Goal: Information Seeking & Learning: Understand process/instructions

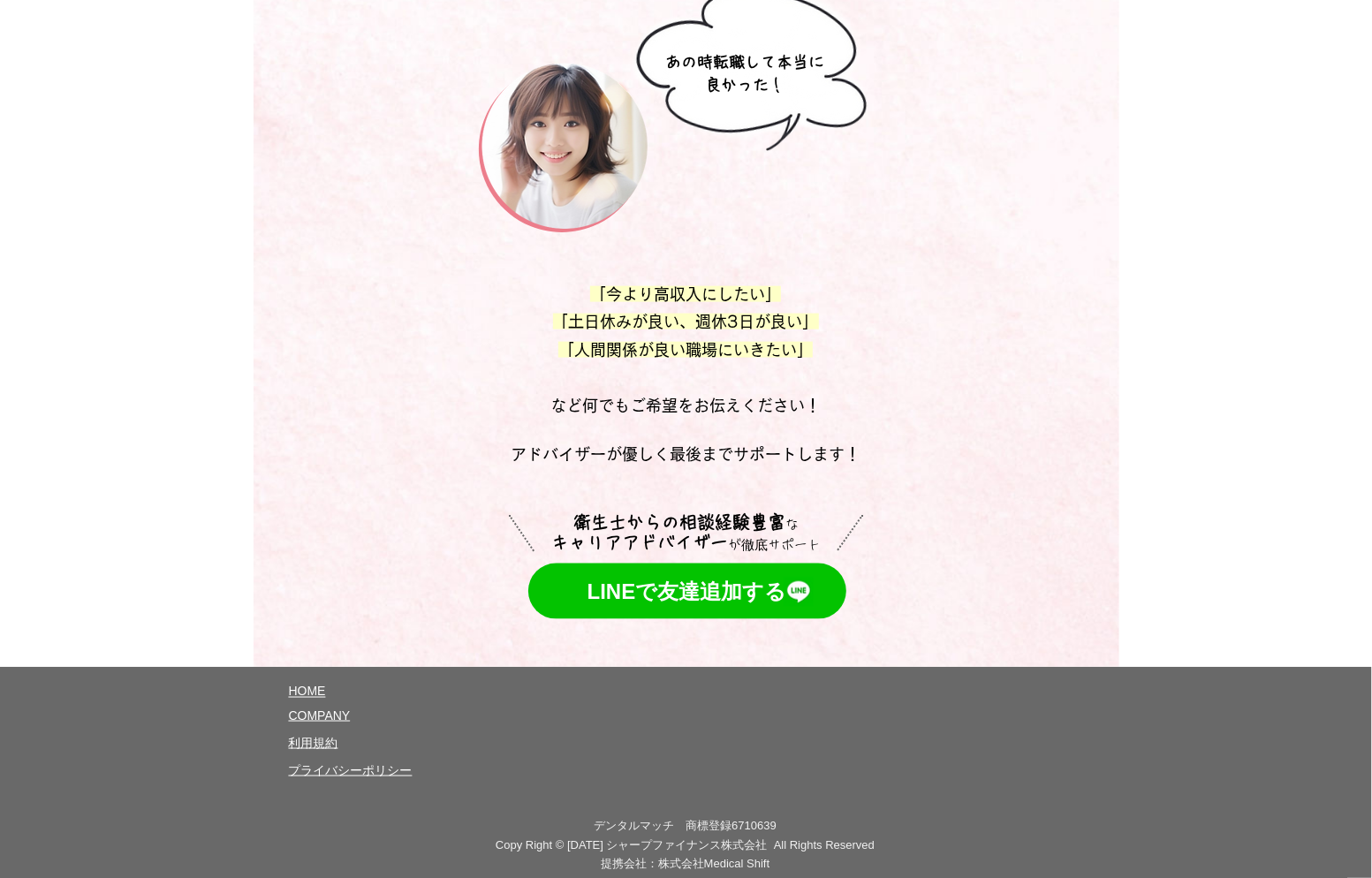
scroll to position [9431, 0]
click at [306, 708] on span "COMPANY" at bounding box center [320, 714] width 62 height 14
click at [590, 666] on div at bounding box center [686, 778] width 1372 height 224
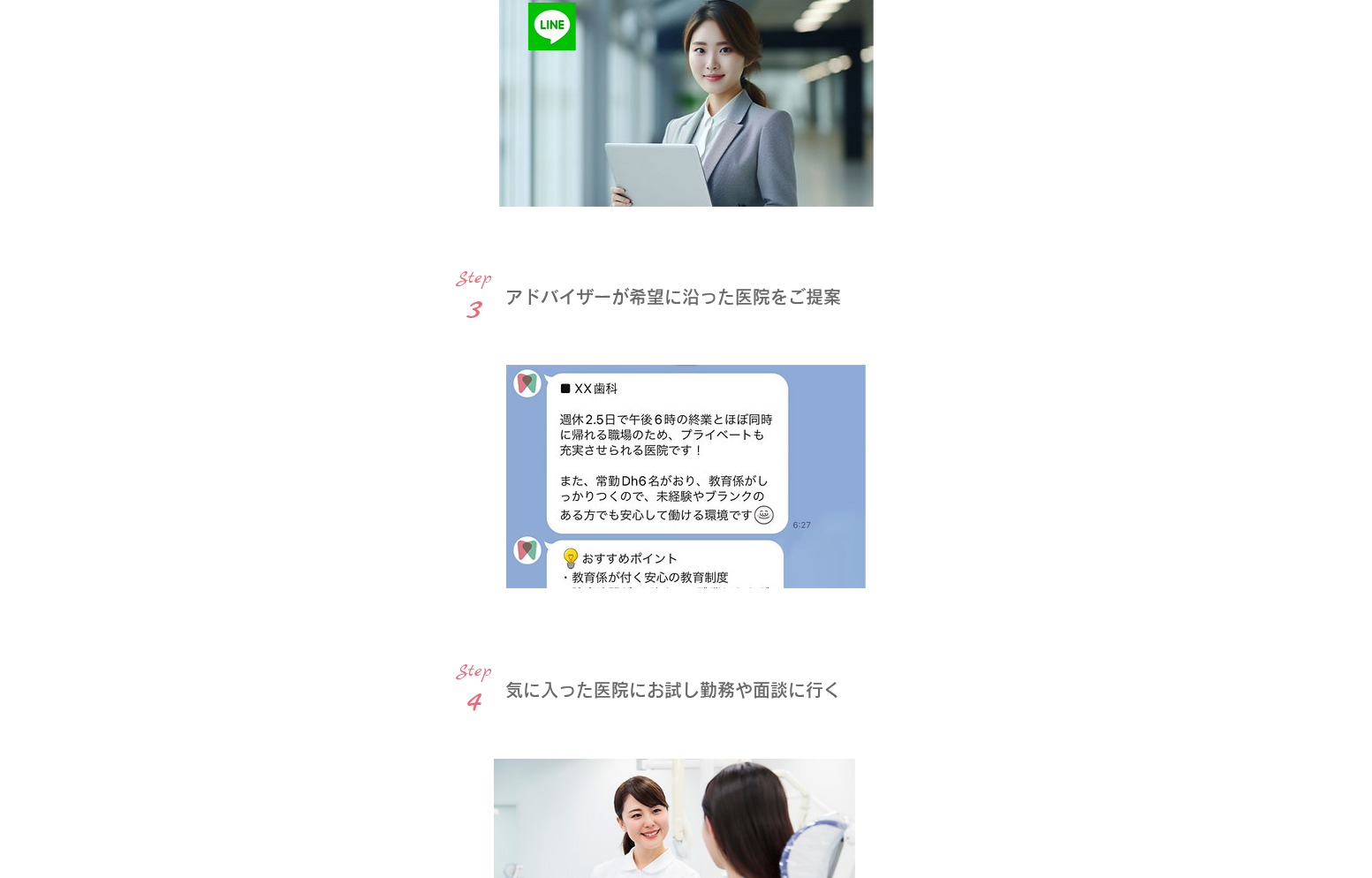
scroll to position [4220, 0]
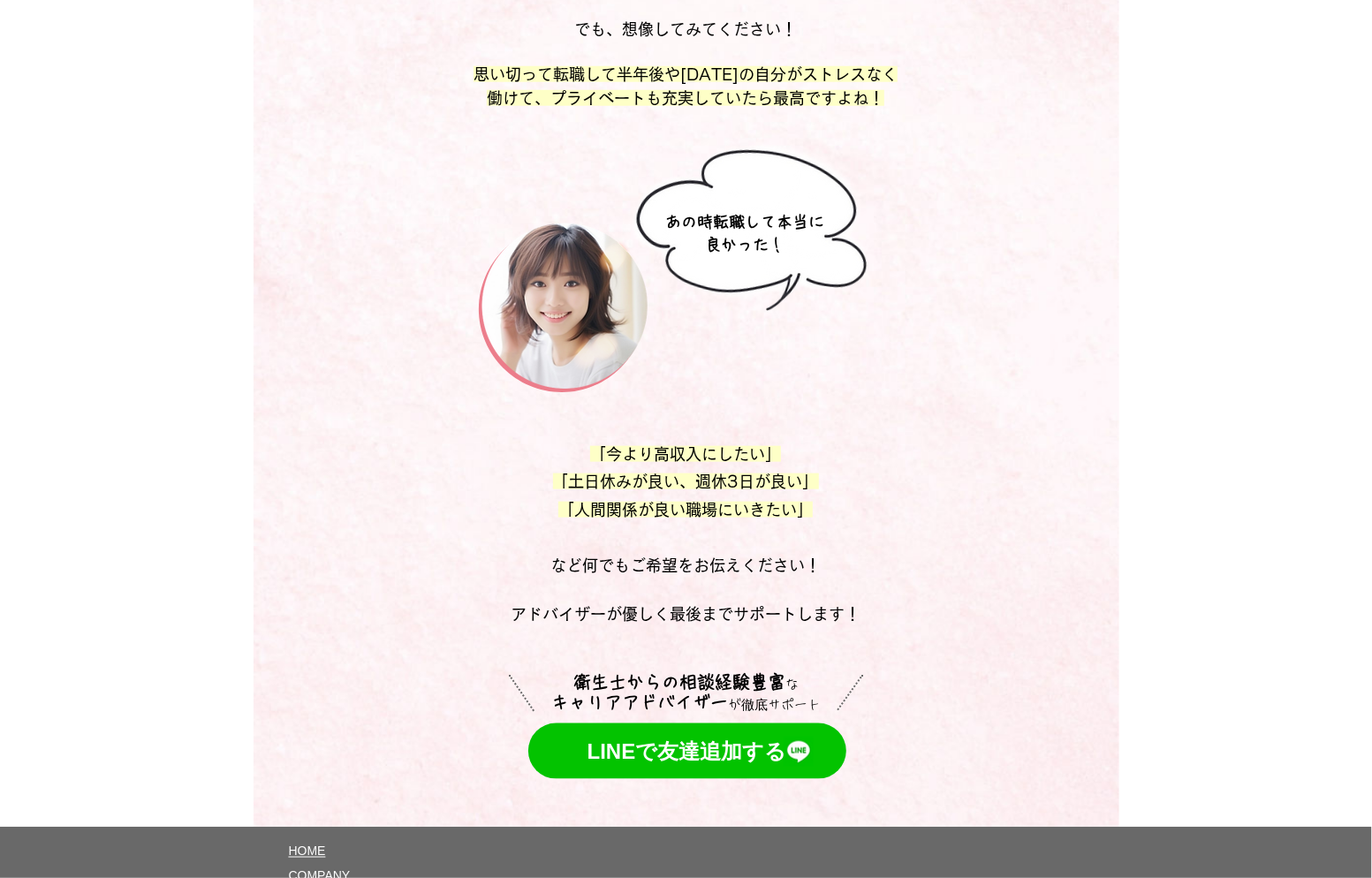
scroll to position [9431, 0]
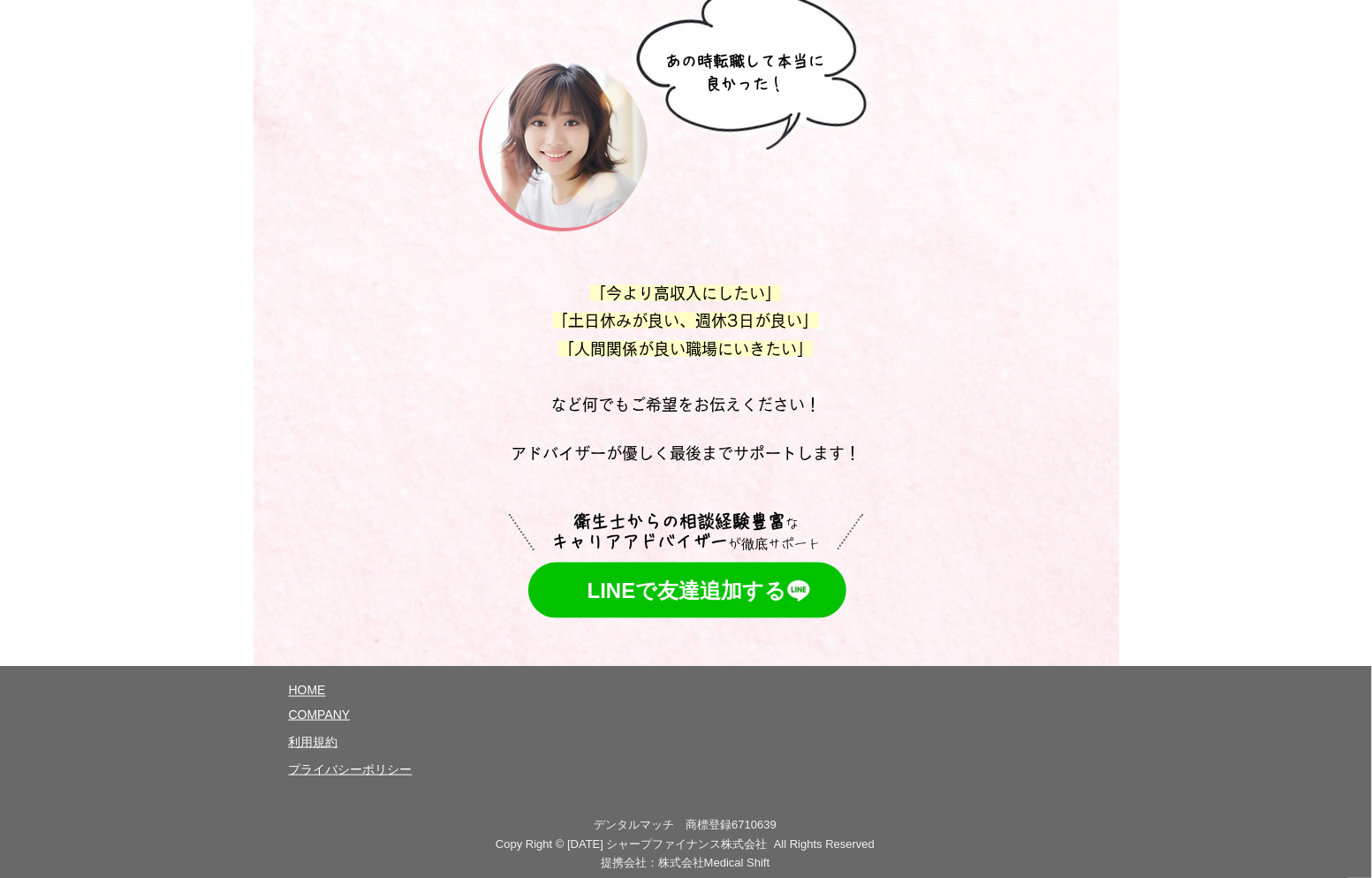
click at [342, 708] on span "COMPANY" at bounding box center [320, 714] width 62 height 14
click at [314, 683] on span "HOME" at bounding box center [308, 689] width 37 height 14
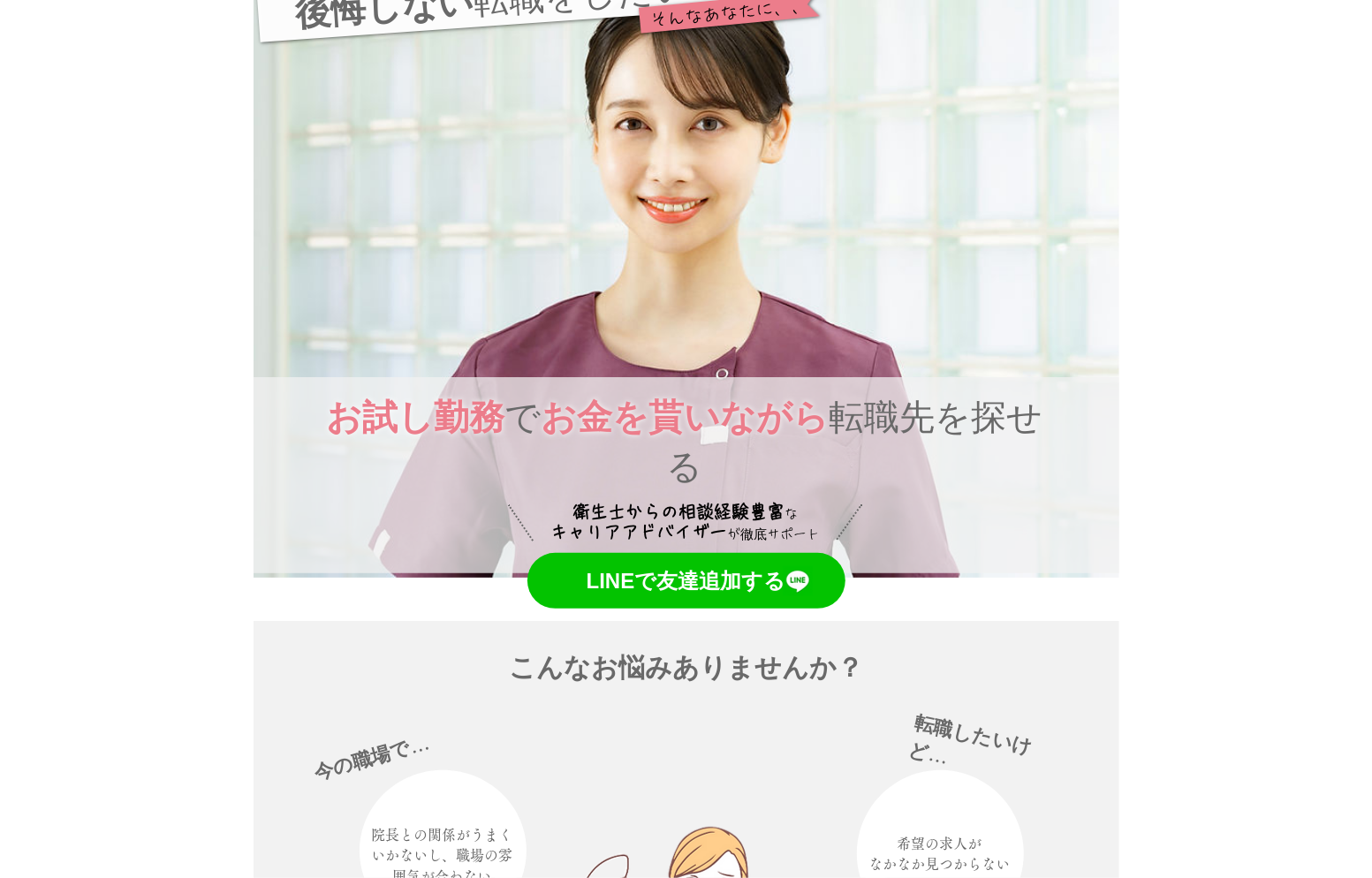
scroll to position [0, 0]
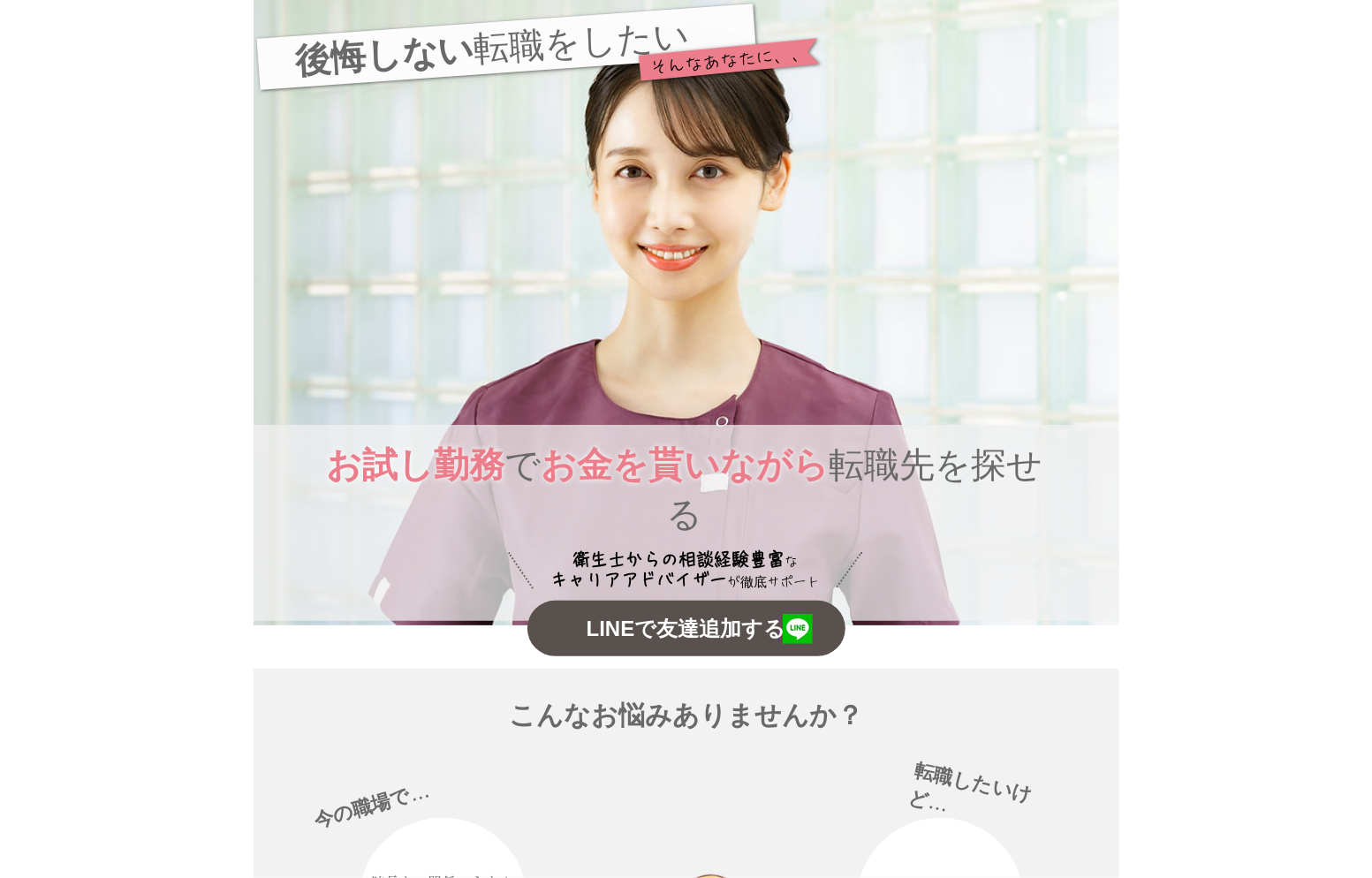
click at [720, 614] on span "LINEで友達追加する" at bounding box center [686, 628] width 200 height 30
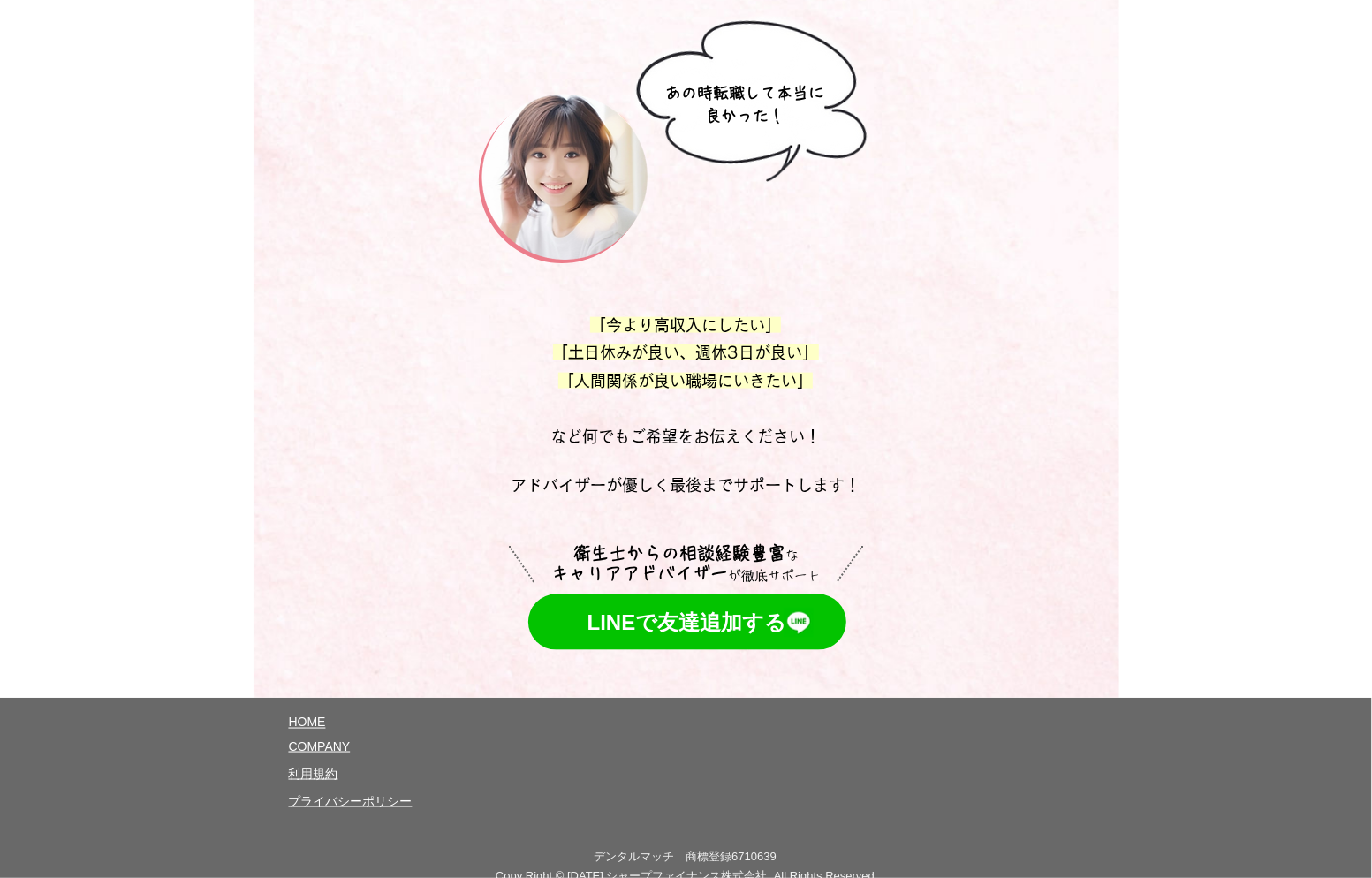
scroll to position [9431, 0]
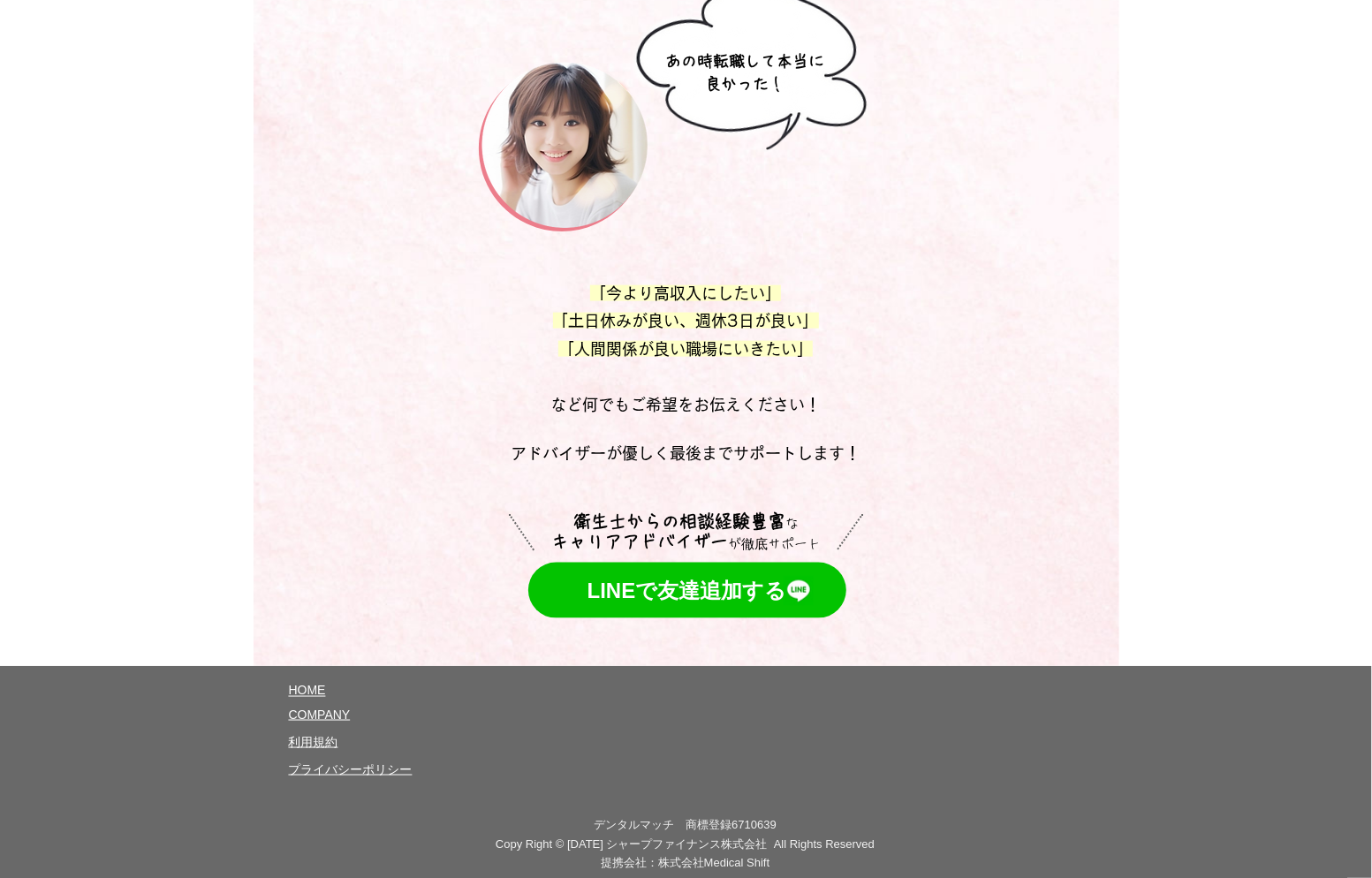
click at [334, 735] on span "​利用規約" at bounding box center [314, 742] width 50 height 14
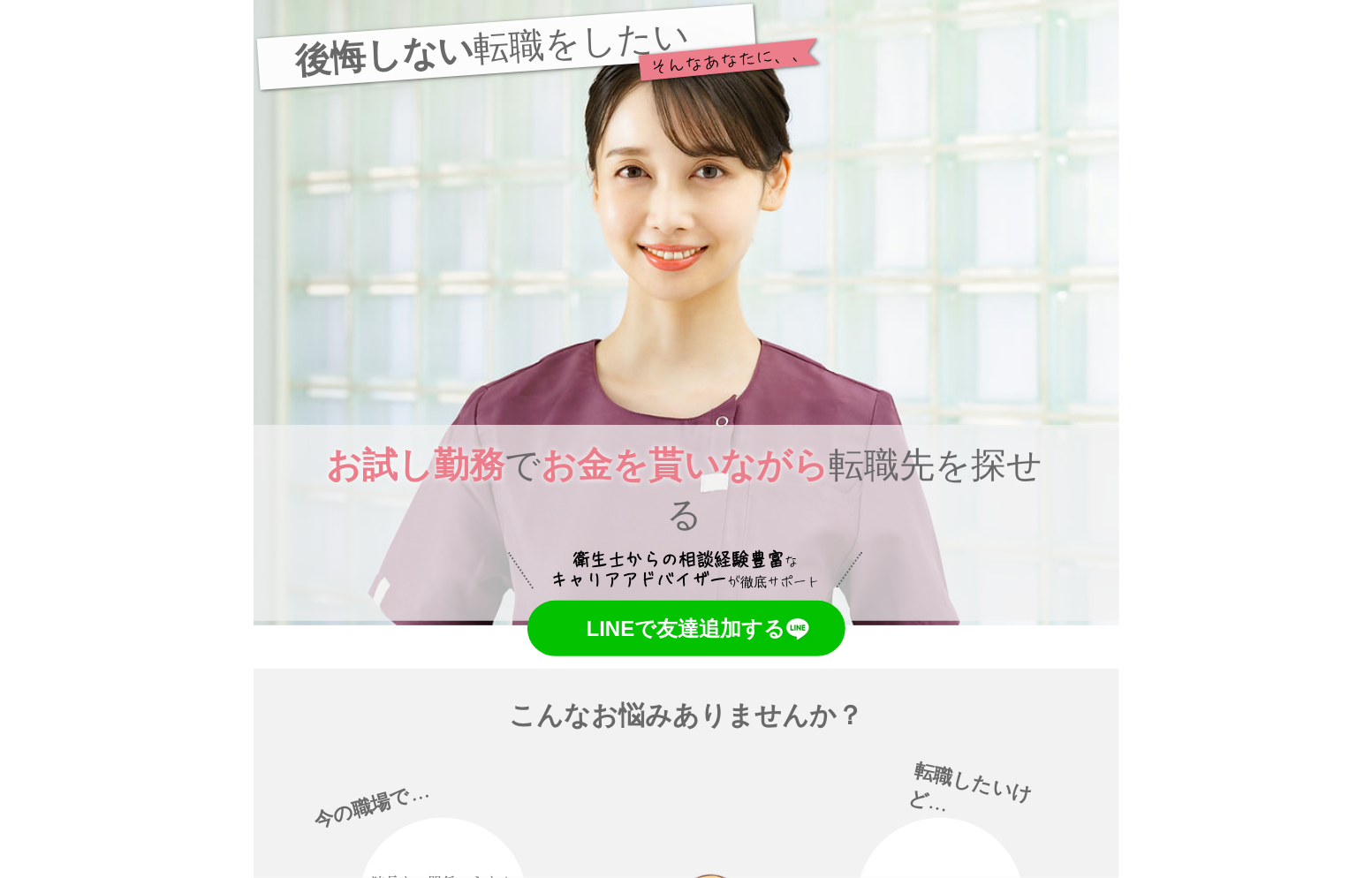
scroll to position [9431, 0]
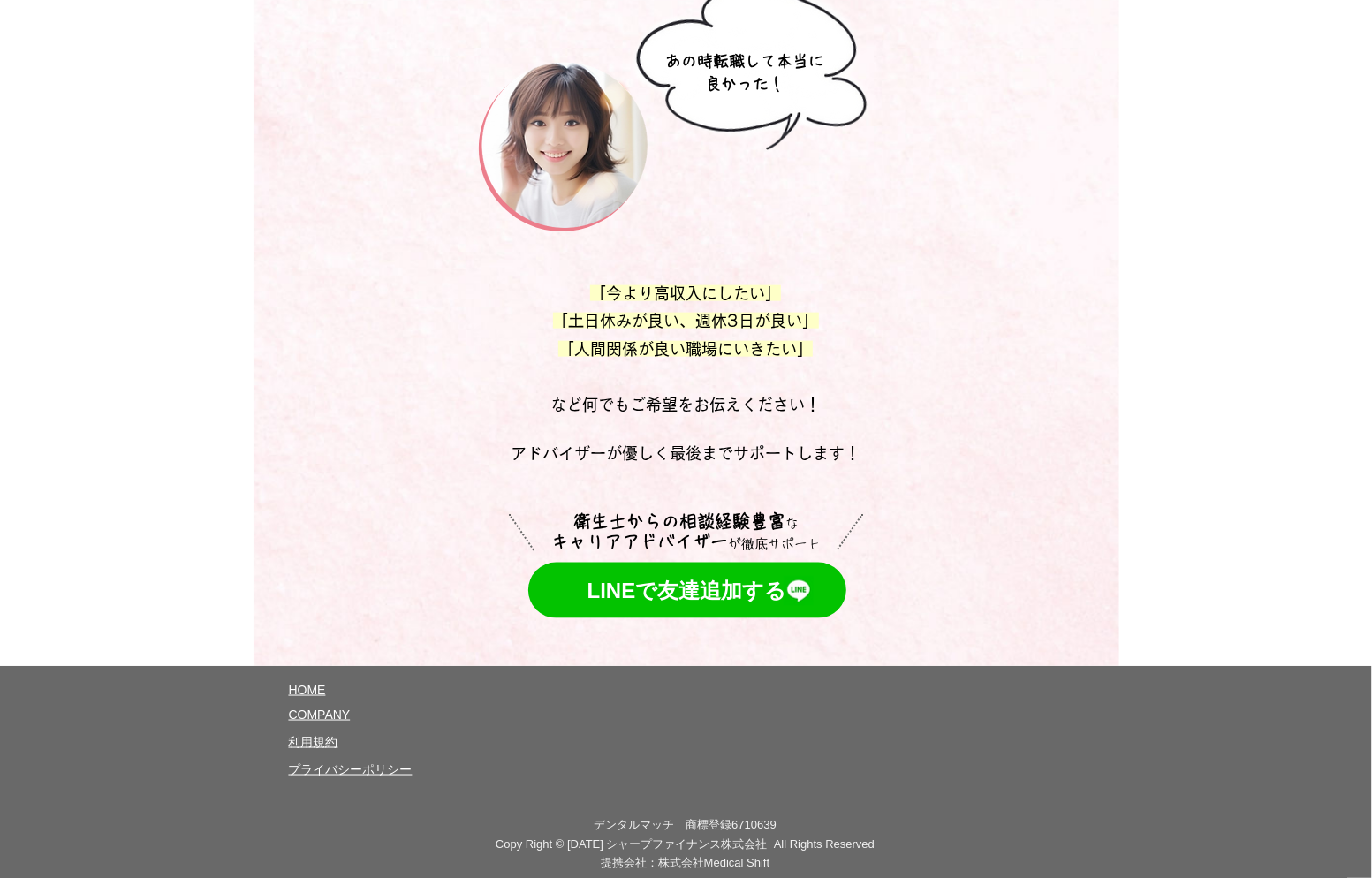
click at [390, 762] on span "プライバシーポリシー" at bounding box center [351, 768] width 123 height 14
click at [328, 735] on span "​利用規約" at bounding box center [314, 742] width 50 height 14
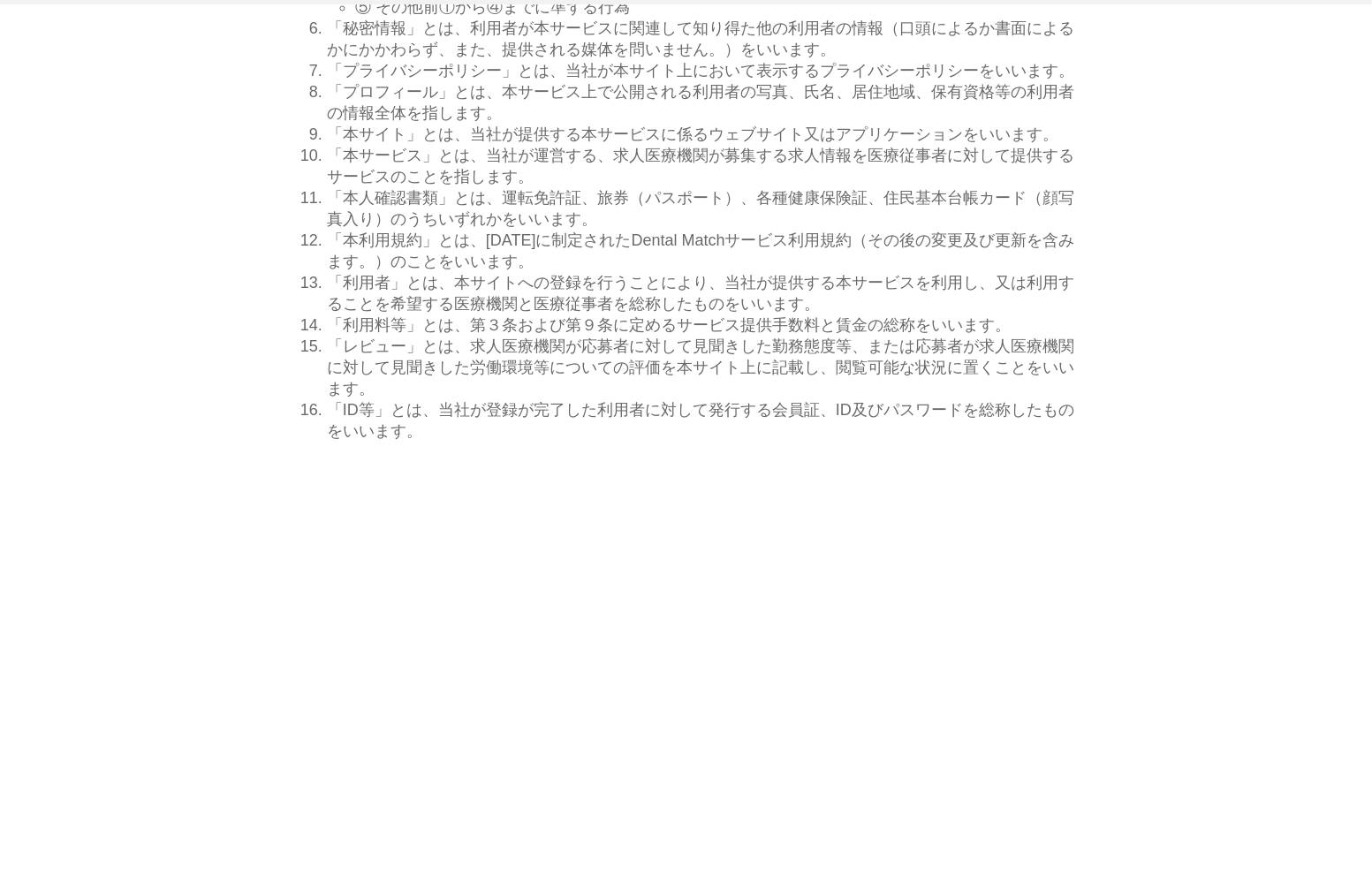
scroll to position [8245, 0]
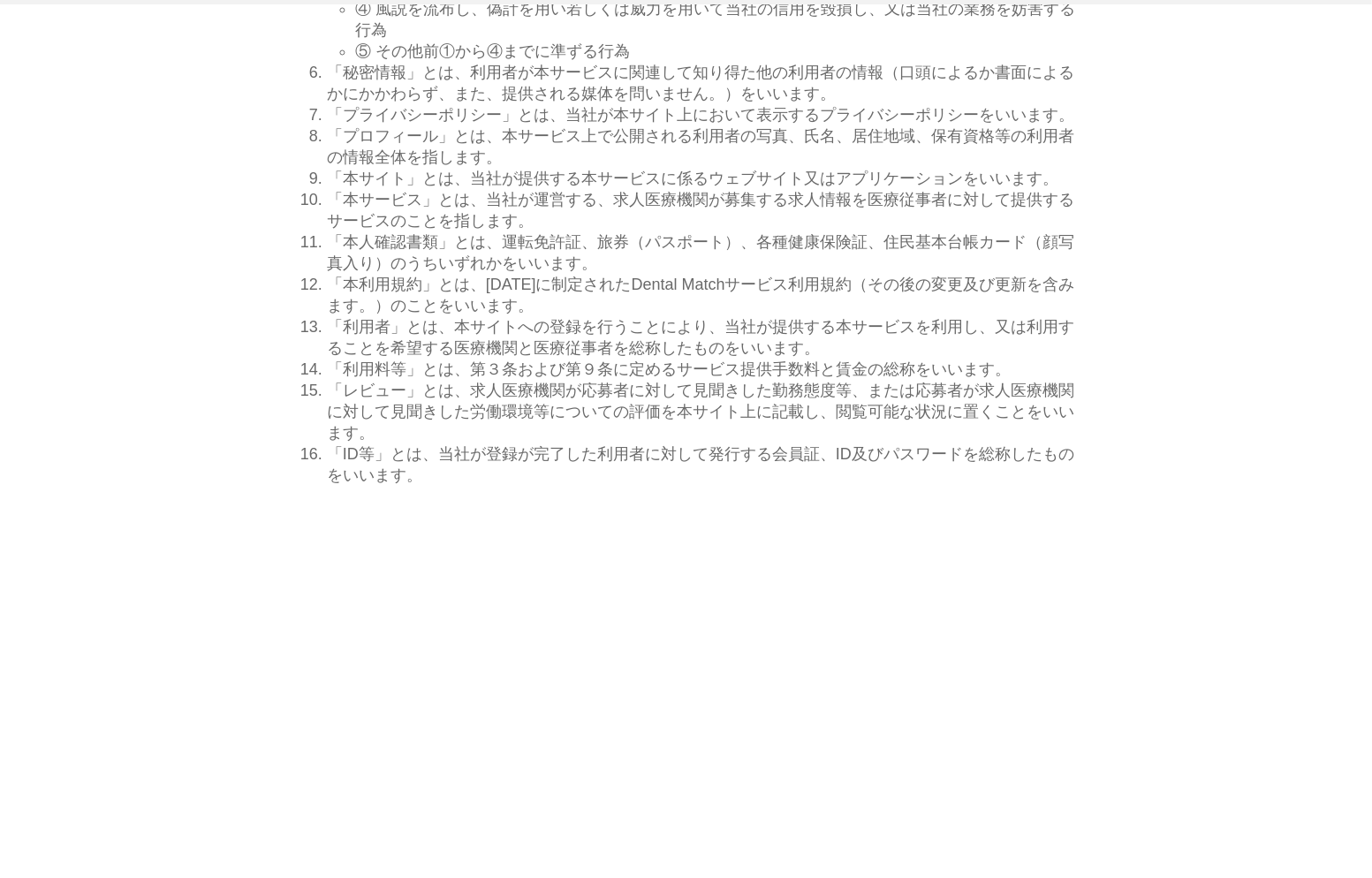
click at [301, 0] on div at bounding box center [686, 2] width 1372 height 5
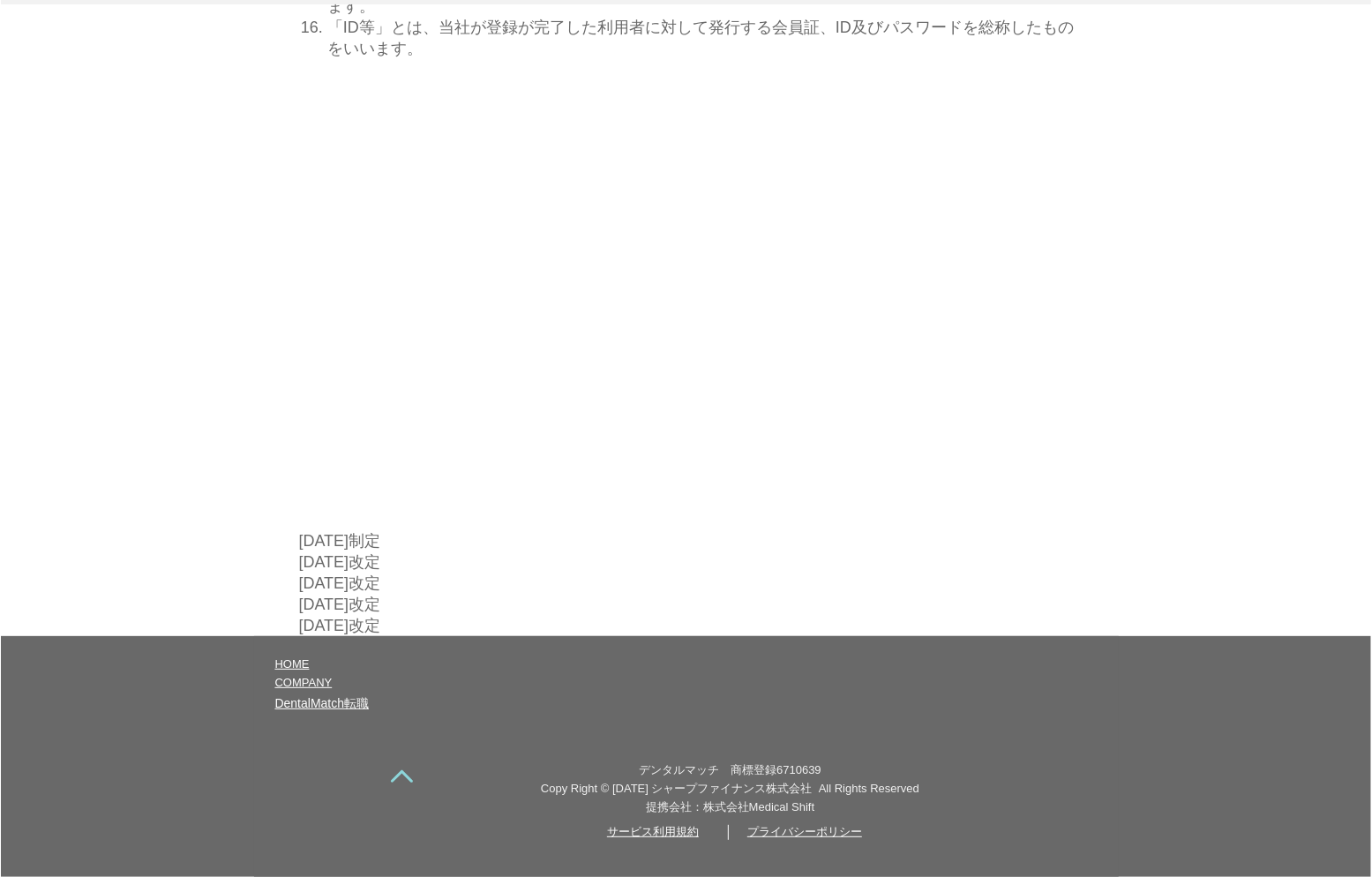
scroll to position [9180, 0]
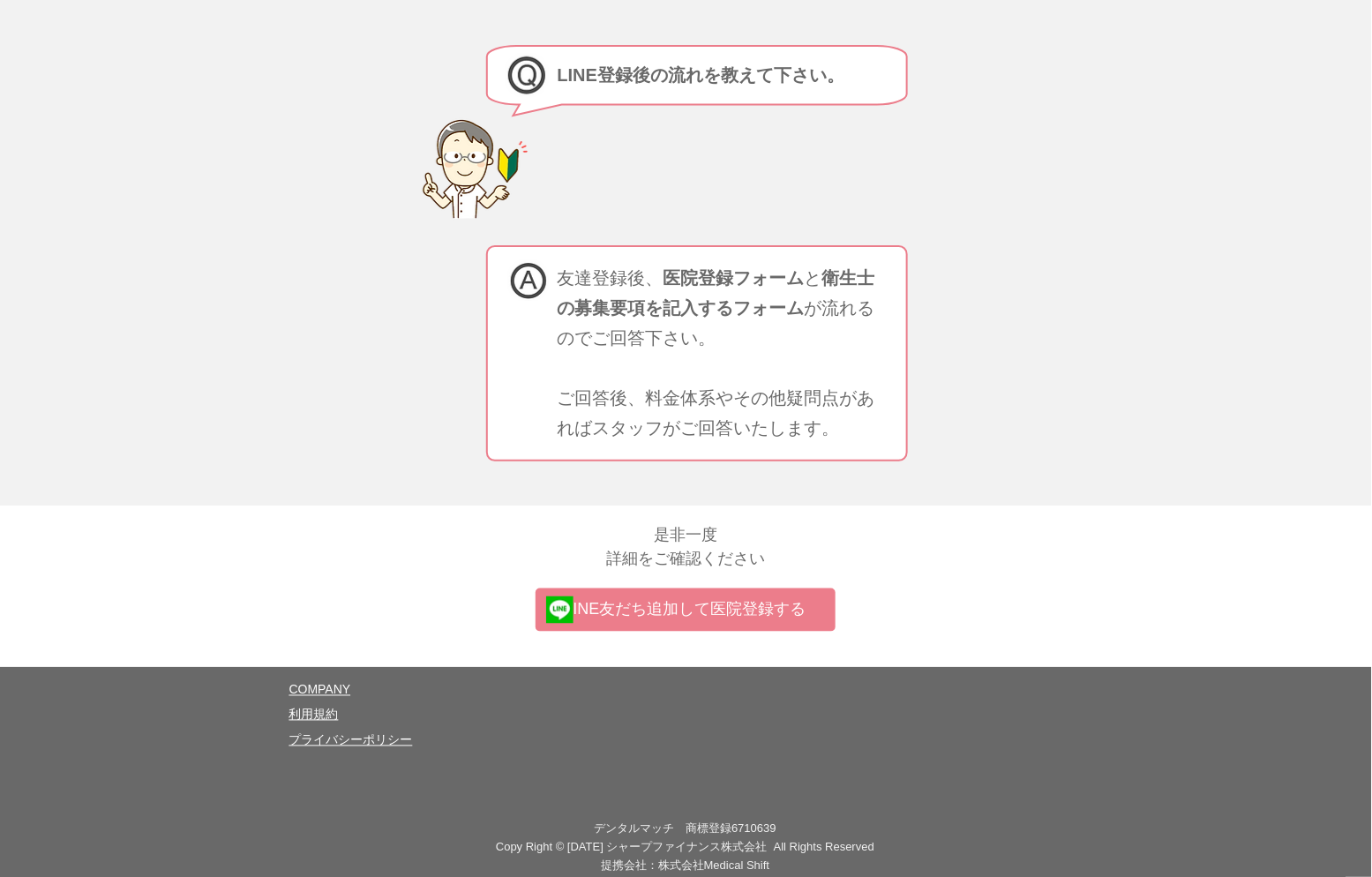
scroll to position [5691, 0]
